Goal: Go to known website: Access a specific website the user already knows

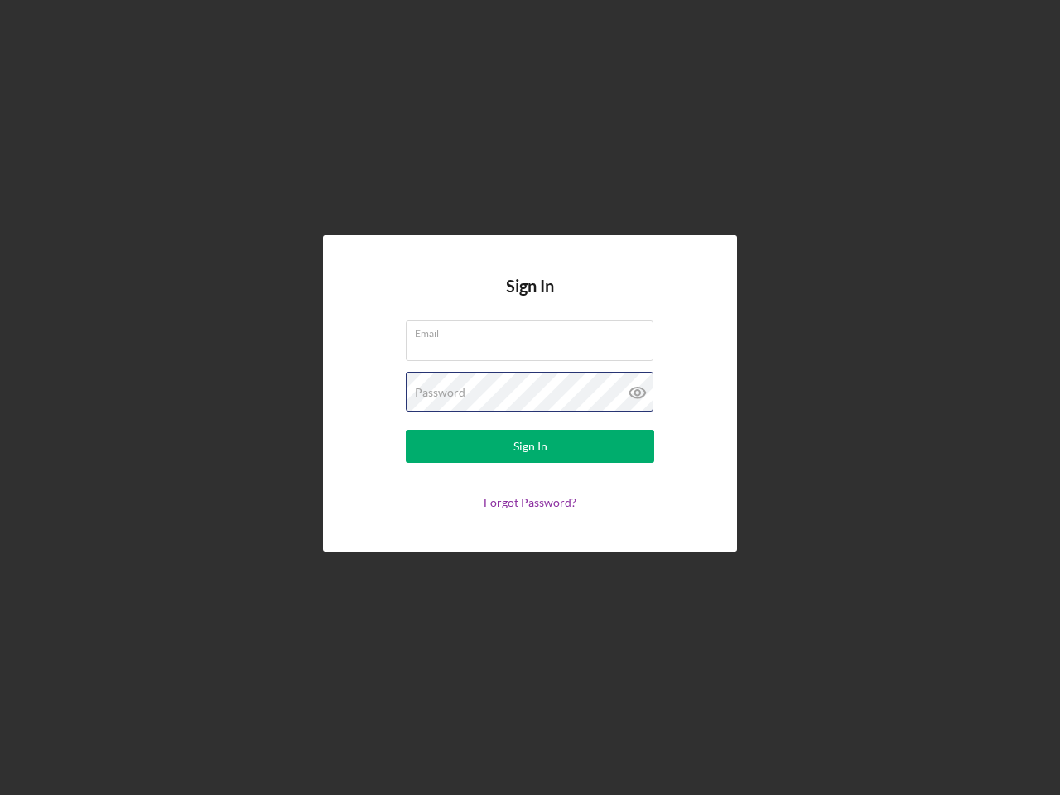
click at [530, 398] on div "Password" at bounding box center [530, 392] width 248 height 41
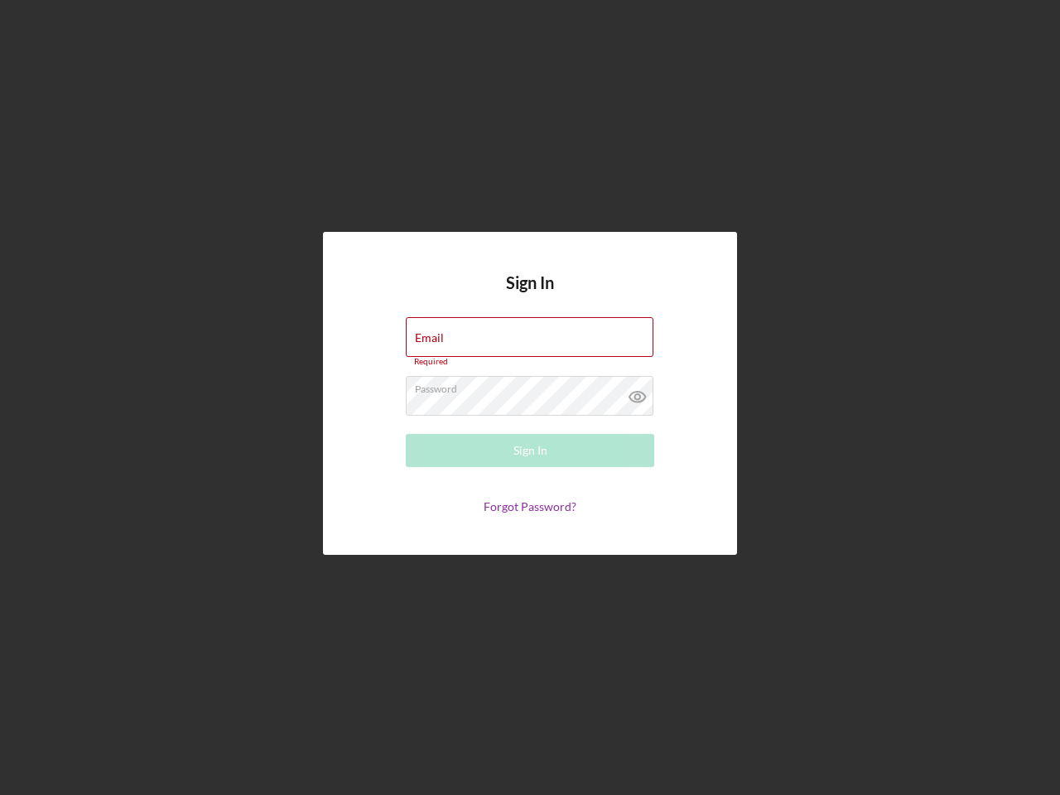
click at [638, 393] on icon at bounding box center [637, 396] width 41 height 41
